Goal: Task Accomplishment & Management: Manage account settings

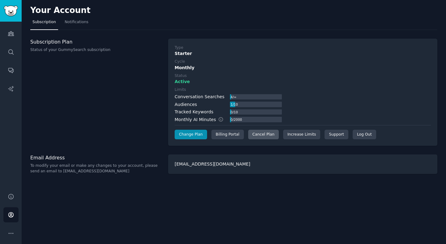
click at [262, 135] on div "Cancel Plan" at bounding box center [263, 135] width 31 height 10
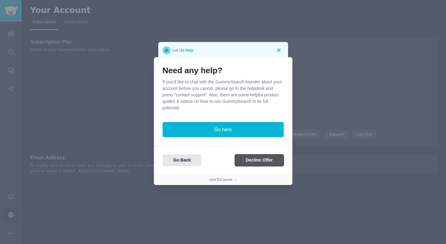
click at [257, 160] on button "Decline Offer" at bounding box center [259, 161] width 49 height 12
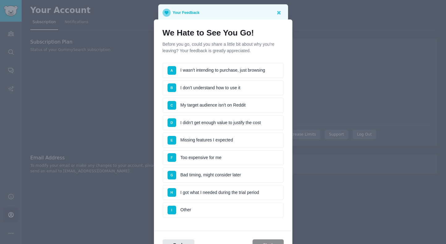
click at [216, 159] on li "F Too expensive for me" at bounding box center [223, 157] width 121 height 15
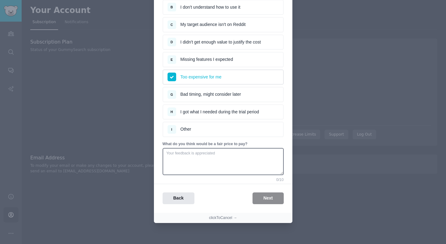
click at [221, 97] on li "G Bad timing, might consider later" at bounding box center [223, 94] width 121 height 15
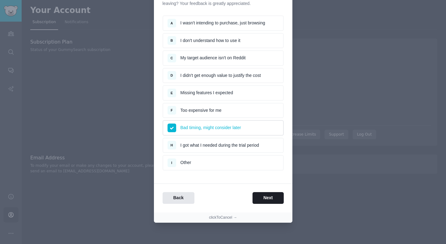
scroll to position [47, 0]
click at [271, 199] on button "Next" at bounding box center [268, 199] width 31 height 12
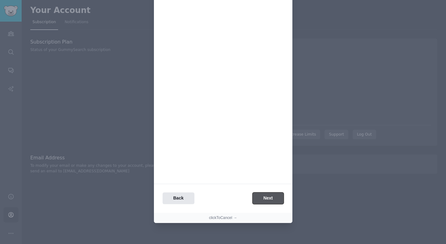
scroll to position [0, 0]
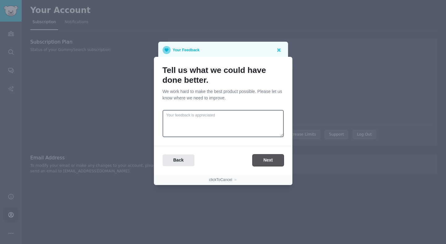
click at [269, 161] on button "Next" at bounding box center [268, 161] width 31 height 12
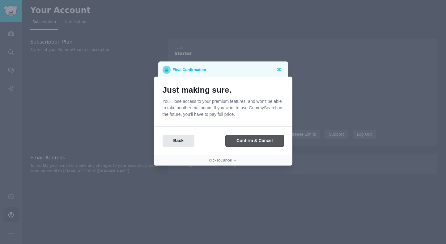
click at [260, 142] on button "Confirm & Cancel" at bounding box center [255, 141] width 58 height 12
